Goal: Leave review/rating

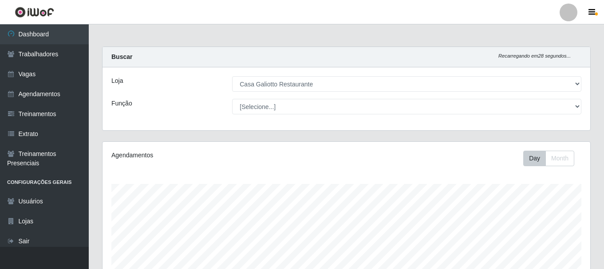
select select "279"
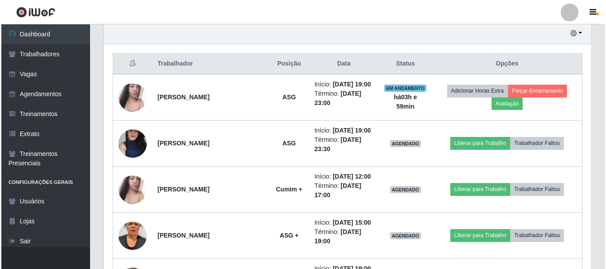
scroll to position [184, 488]
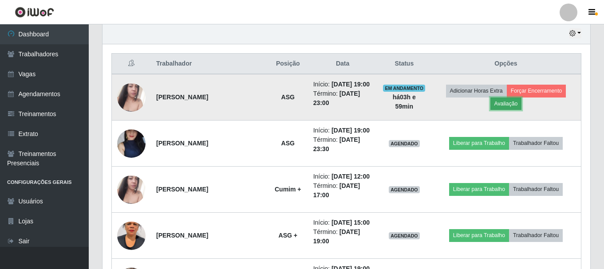
click at [513, 106] on button "Avaliação" at bounding box center [507, 104] width 32 height 12
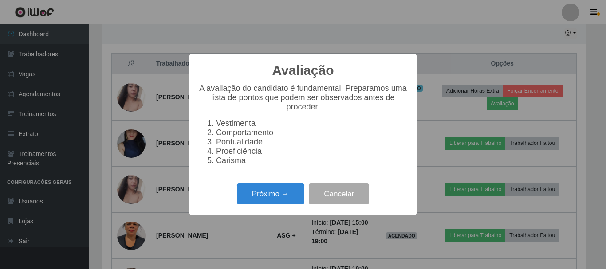
scroll to position [184, 483]
click at [259, 196] on button "Próximo →" at bounding box center [270, 194] width 67 height 21
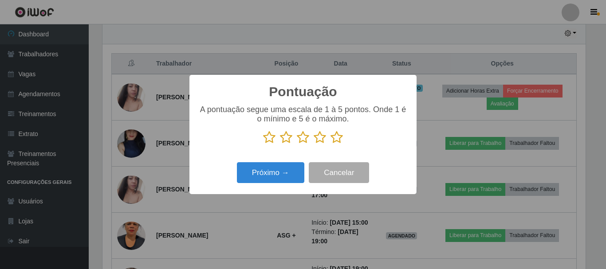
click at [336, 143] on icon at bounding box center [337, 137] width 12 height 13
click at [331, 144] on input "radio" at bounding box center [331, 144] width 0 height 0
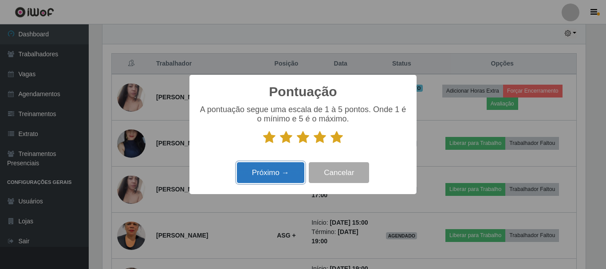
click at [283, 174] on button "Próximo →" at bounding box center [270, 172] width 67 height 21
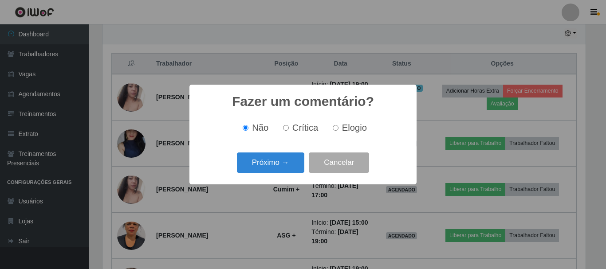
click at [336, 128] on input "Elogio" at bounding box center [336, 128] width 6 height 6
radio input "true"
click at [280, 158] on button "Próximo →" at bounding box center [270, 163] width 67 height 21
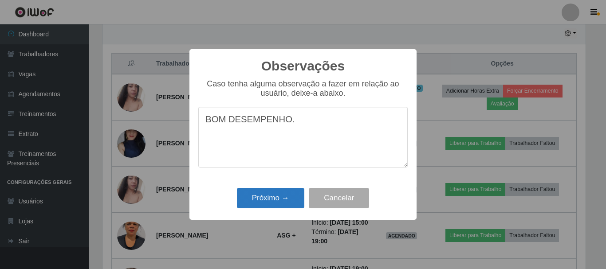
type textarea "BOM DESEMPENHO."
click at [284, 209] on button "Próximo →" at bounding box center [270, 198] width 67 height 21
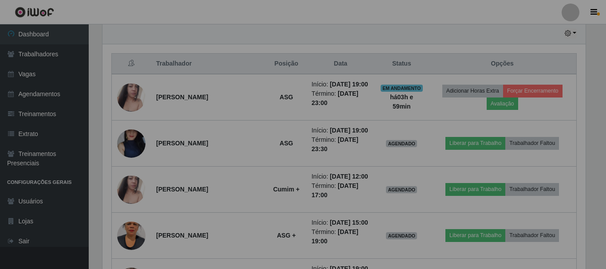
scroll to position [184, 488]
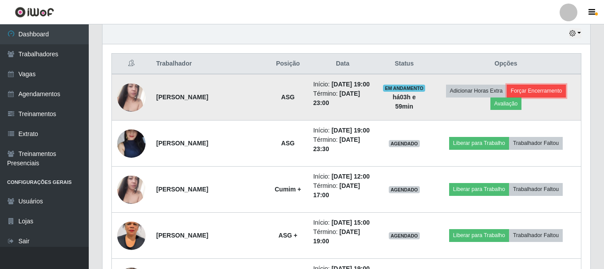
click at [526, 93] on button "Forçar Encerramento" at bounding box center [536, 91] width 59 height 12
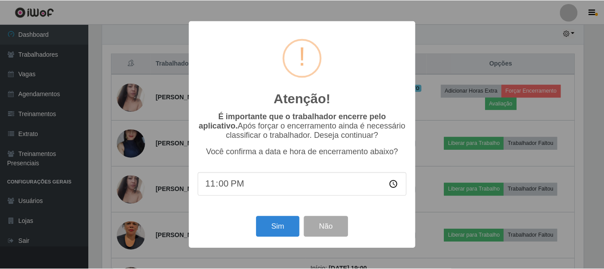
scroll to position [184, 483]
click at [285, 227] on button "Sim" at bounding box center [278, 227] width 43 height 21
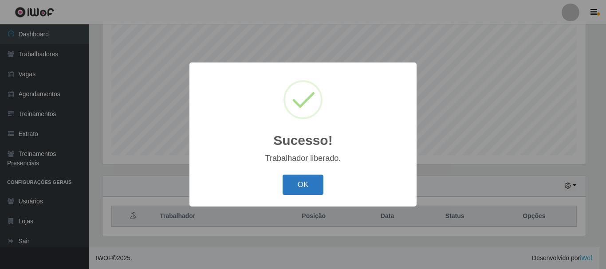
click at [304, 180] on button "OK" at bounding box center [303, 185] width 41 height 21
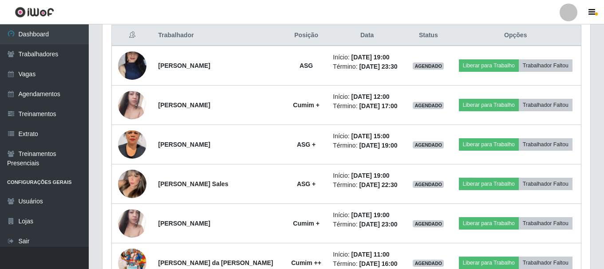
scroll to position [291, 0]
